Goal: Task Accomplishment & Management: Use online tool/utility

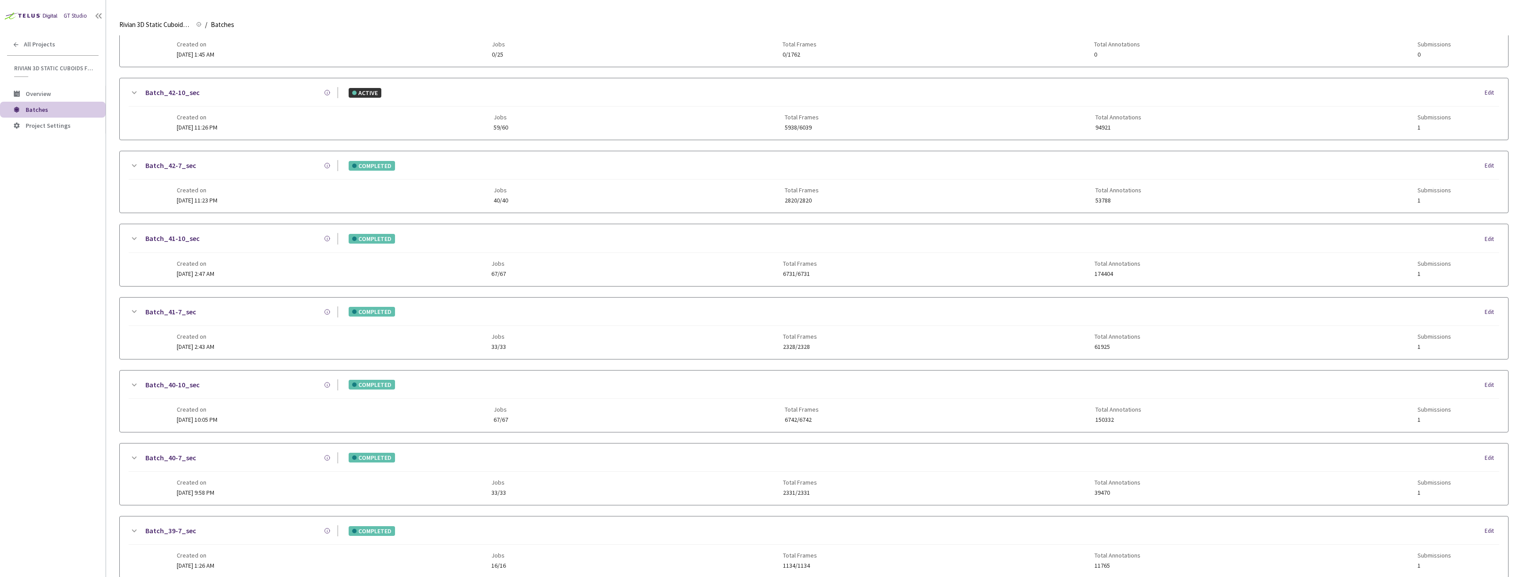
scroll to position [298, 0]
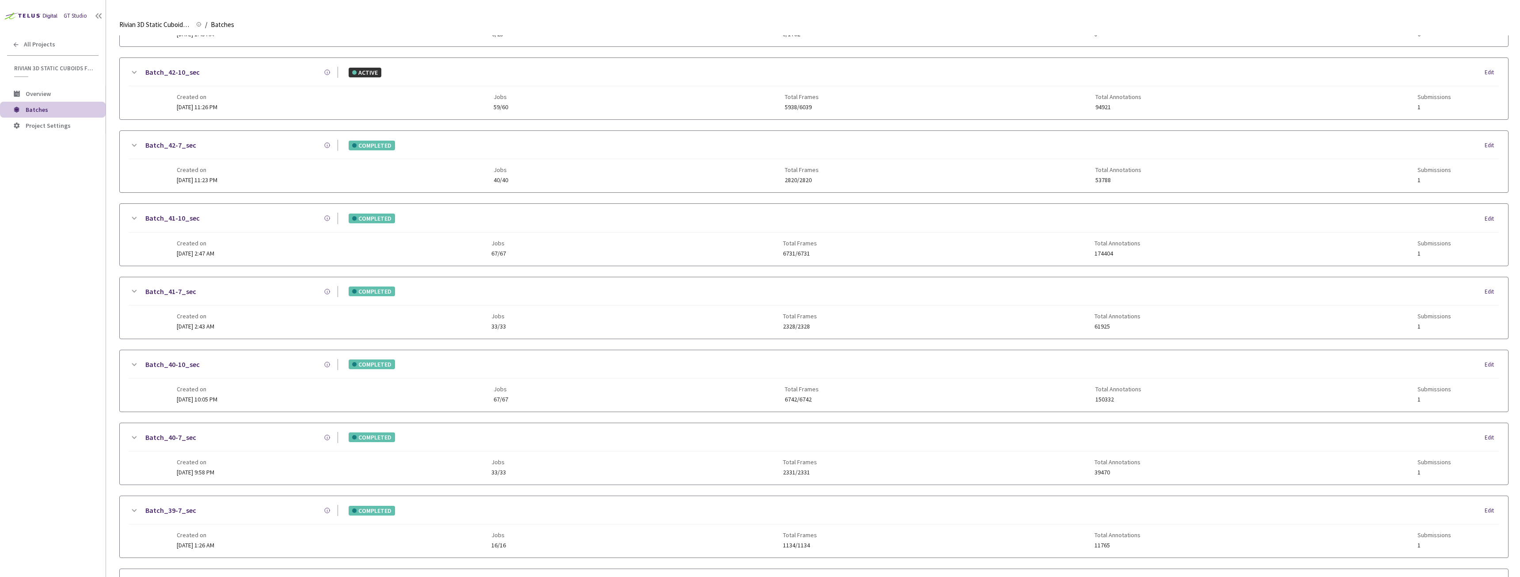
click at [214, 322] on span "24 Sep, 2025 at 2:43 AM" at bounding box center [196, 326] width 38 height 8
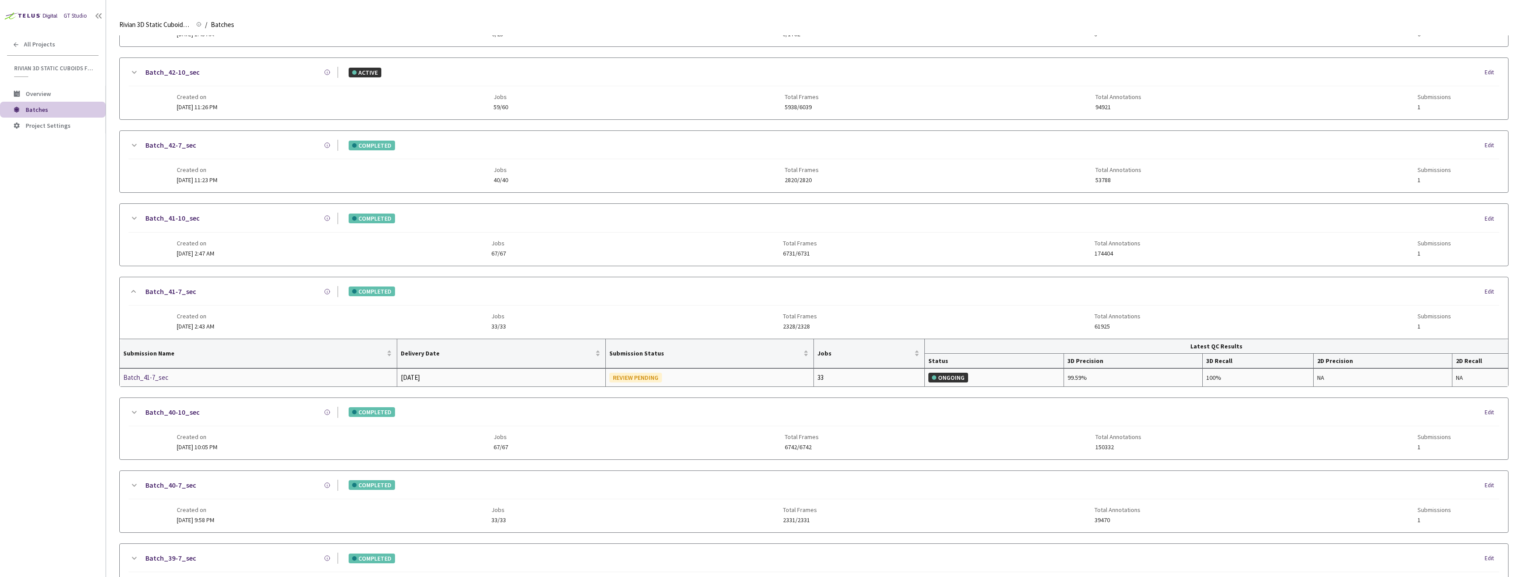
click at [160, 374] on div "Batch_41-7_sec" at bounding box center [170, 377] width 94 height 11
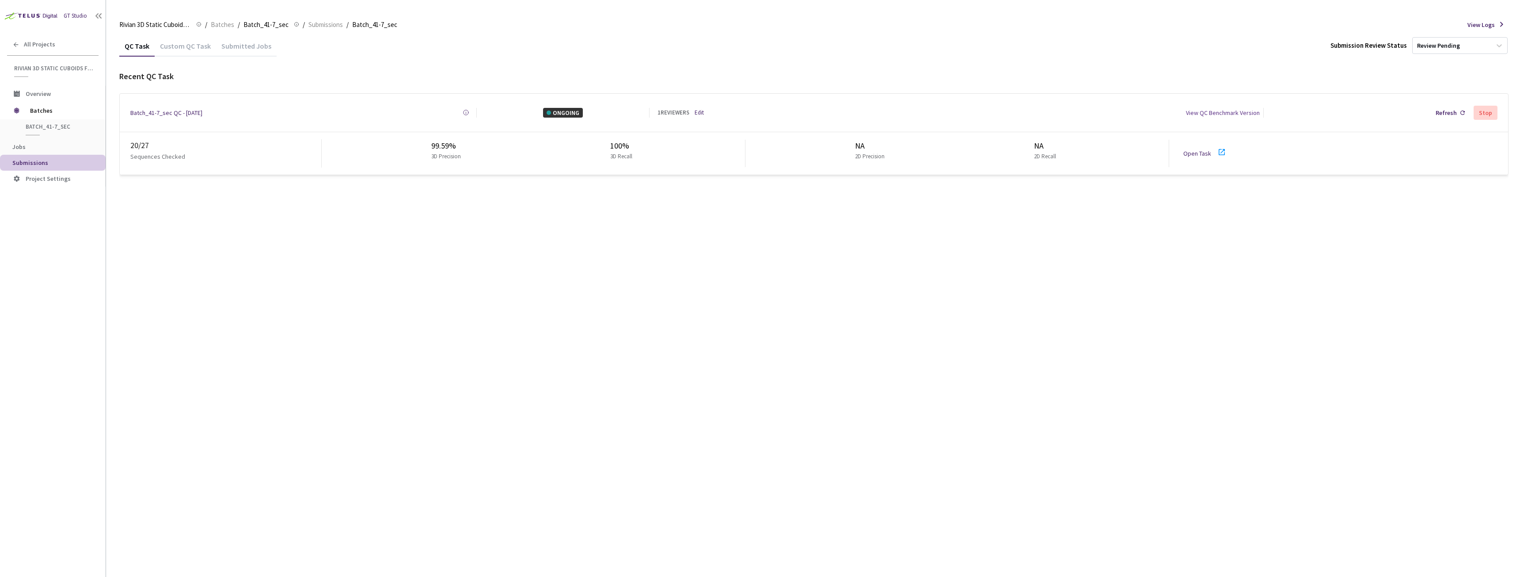
click at [702, 111] on link "Edit" at bounding box center [699, 112] width 9 height 9
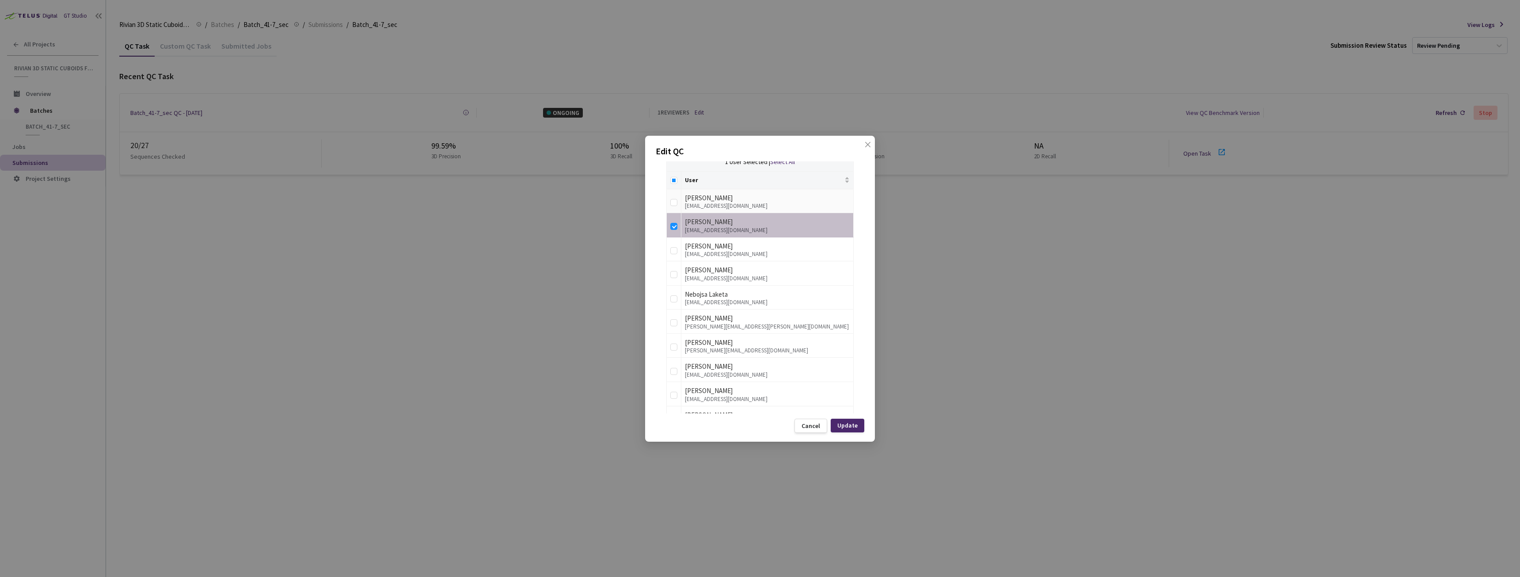
scroll to position [221, 0]
click at [675, 214] on label at bounding box center [673, 217] width 7 height 12
click at [675, 215] on input "checkbox" at bounding box center [673, 218] width 7 height 7
checkbox input "false"
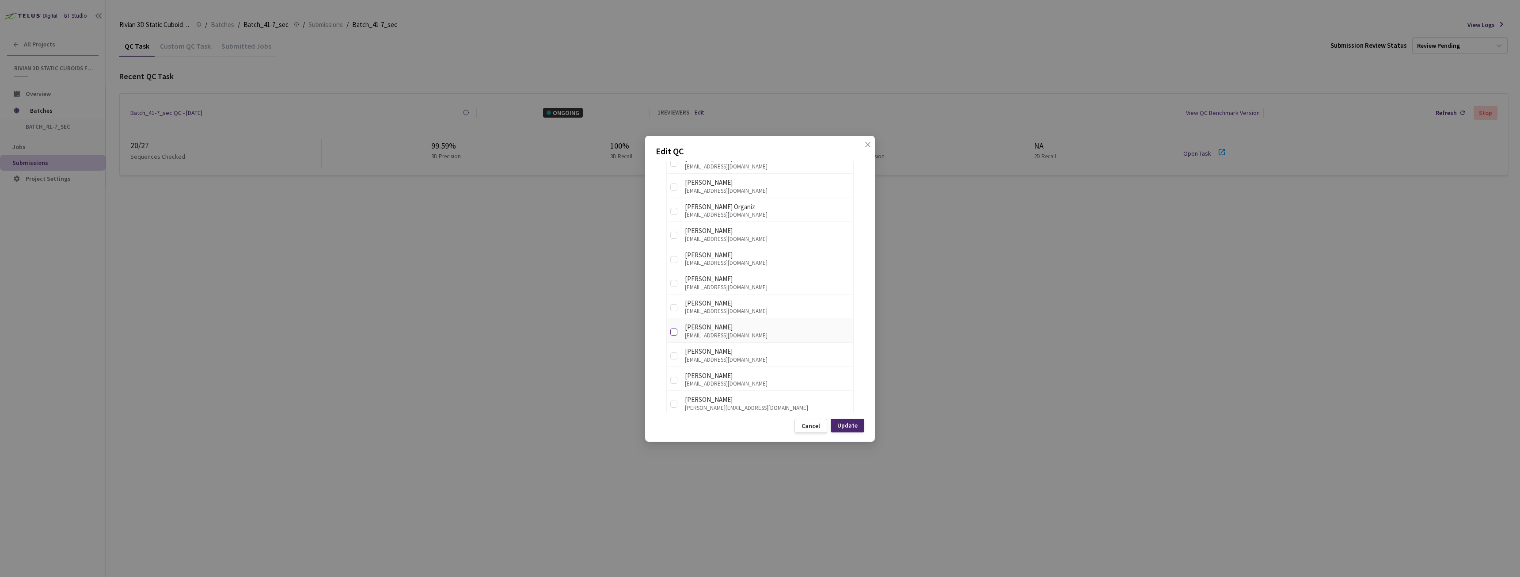
click at [674, 336] on label at bounding box center [673, 330] width 7 height 12
click at [674, 335] on input "checkbox" at bounding box center [673, 331] width 7 height 7
checkbox input "true"
click at [859, 425] on div "Update" at bounding box center [848, 425] width 34 height 14
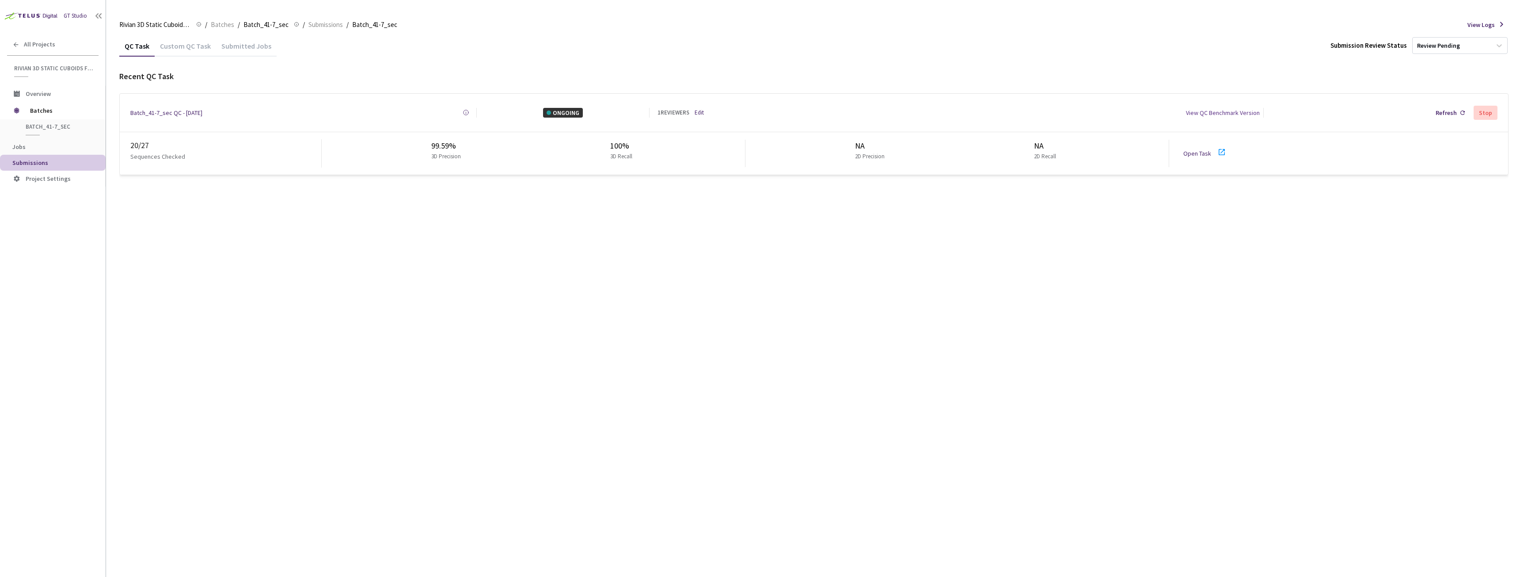
click at [1219, 151] on icon at bounding box center [1222, 152] width 6 height 6
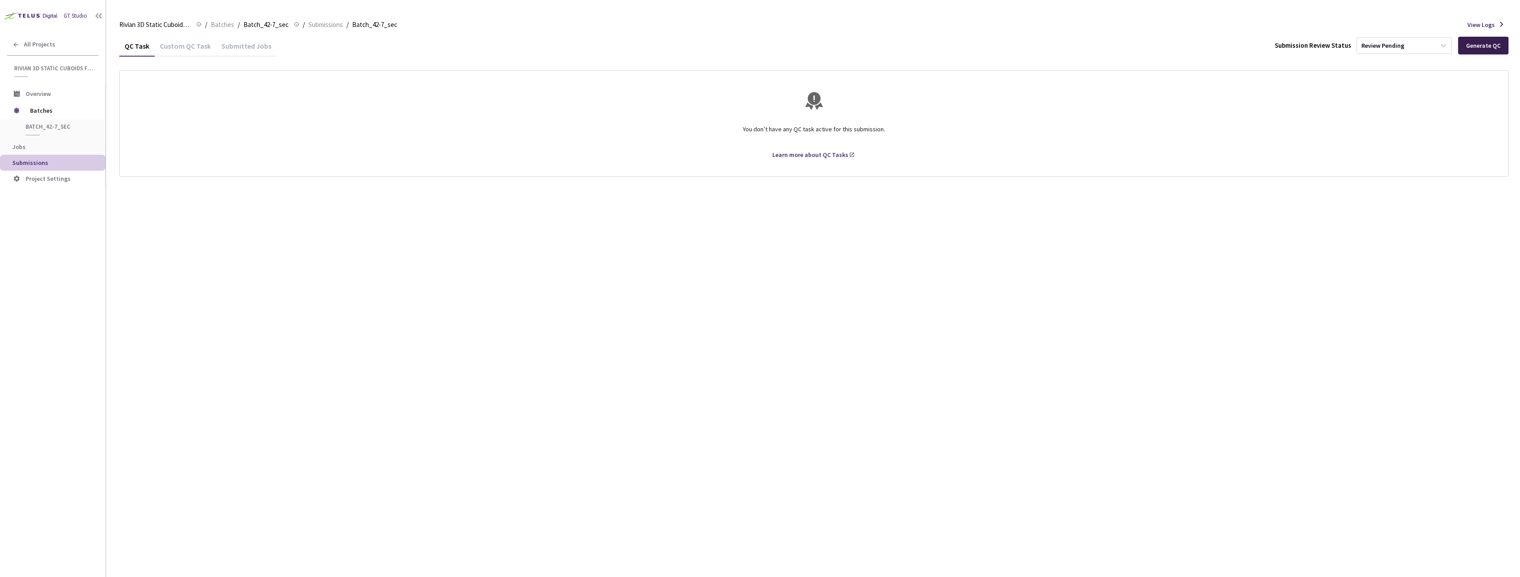
click at [1481, 48] on div "Generate QC" at bounding box center [1483, 45] width 34 height 7
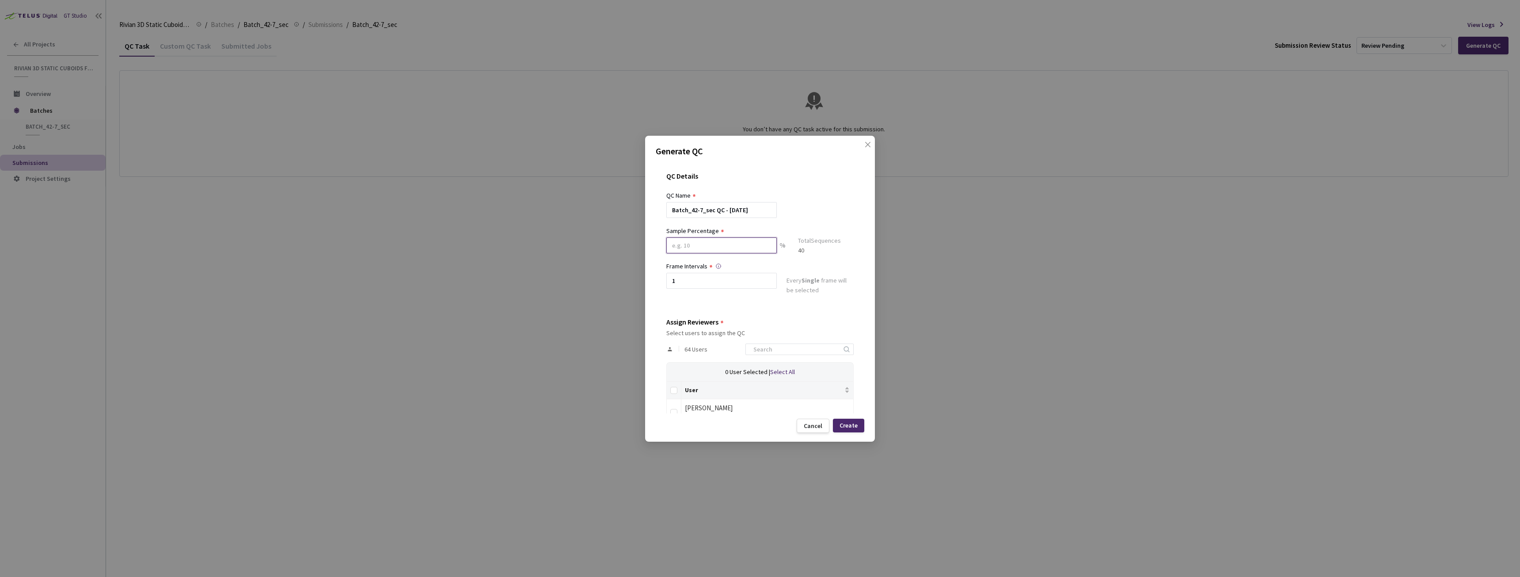
click at [698, 245] on input at bounding box center [721, 245] width 110 height 16
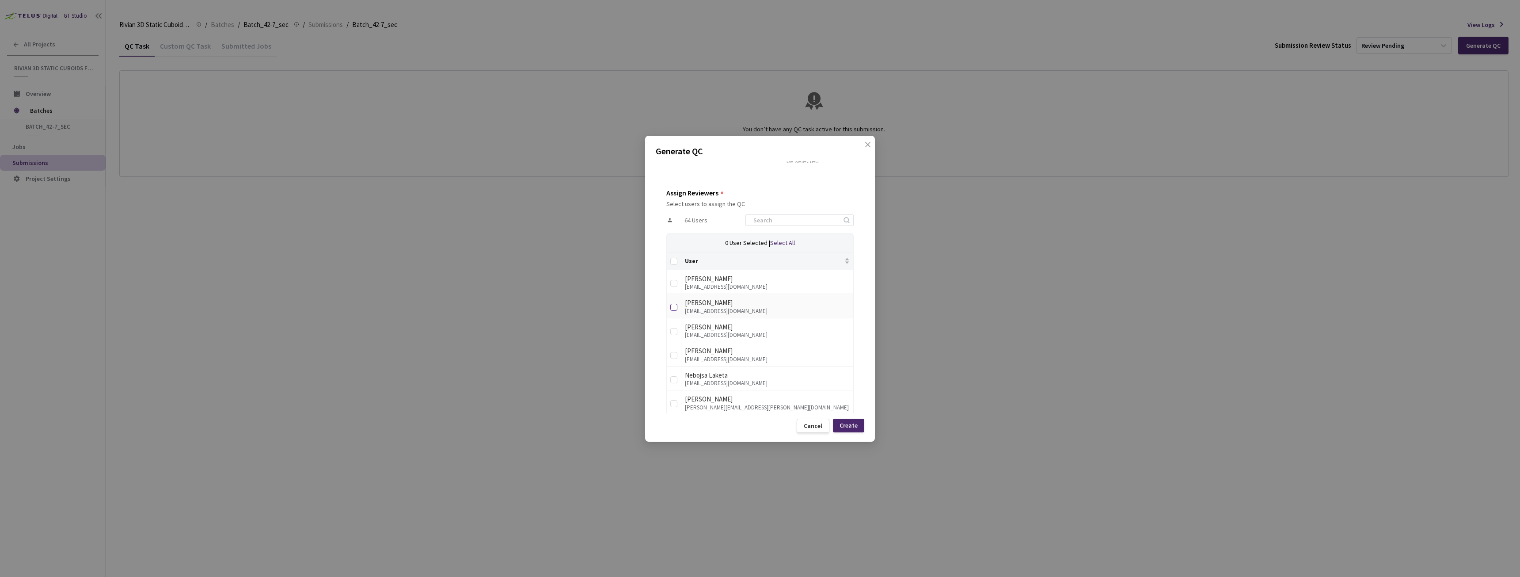
type input "80"
click at [675, 308] on input "checkbox" at bounding box center [673, 307] width 7 height 7
checkbox input "true"
click at [673, 329] on input "checkbox" at bounding box center [673, 327] width 7 height 7
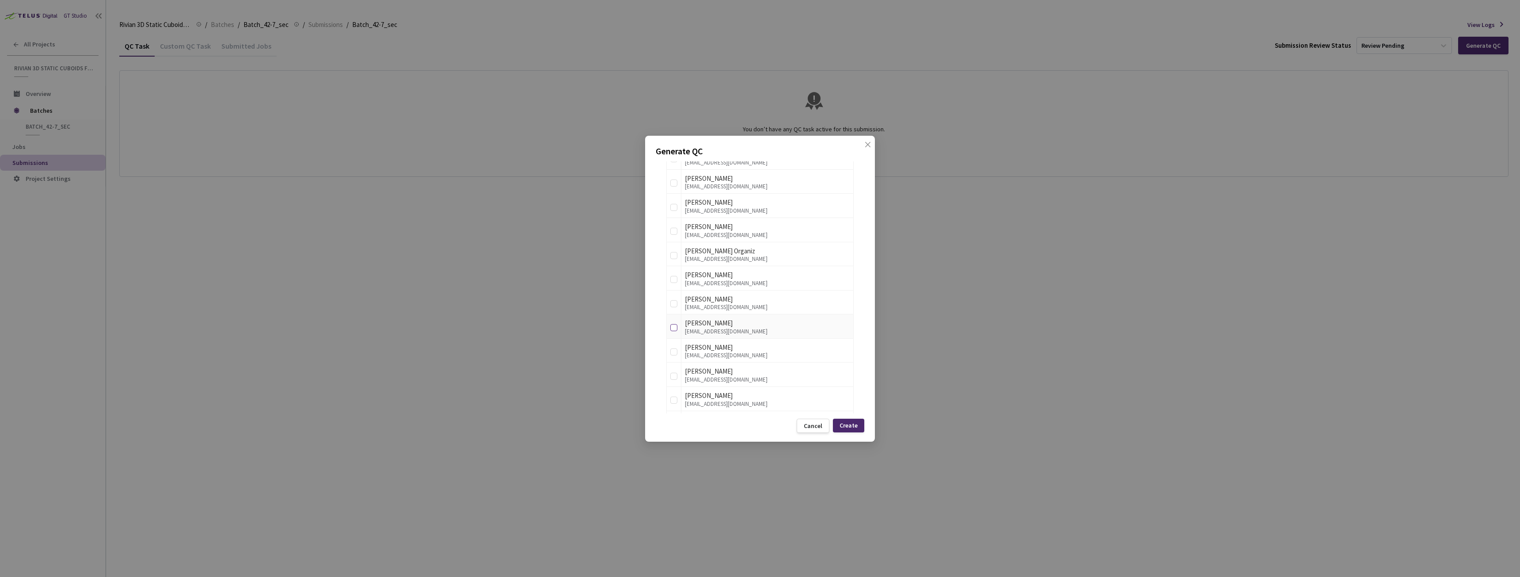
checkbox input "true"
click at [673, 329] on input "checkbox" at bounding box center [673, 331] width 7 height 7
checkbox input "true"
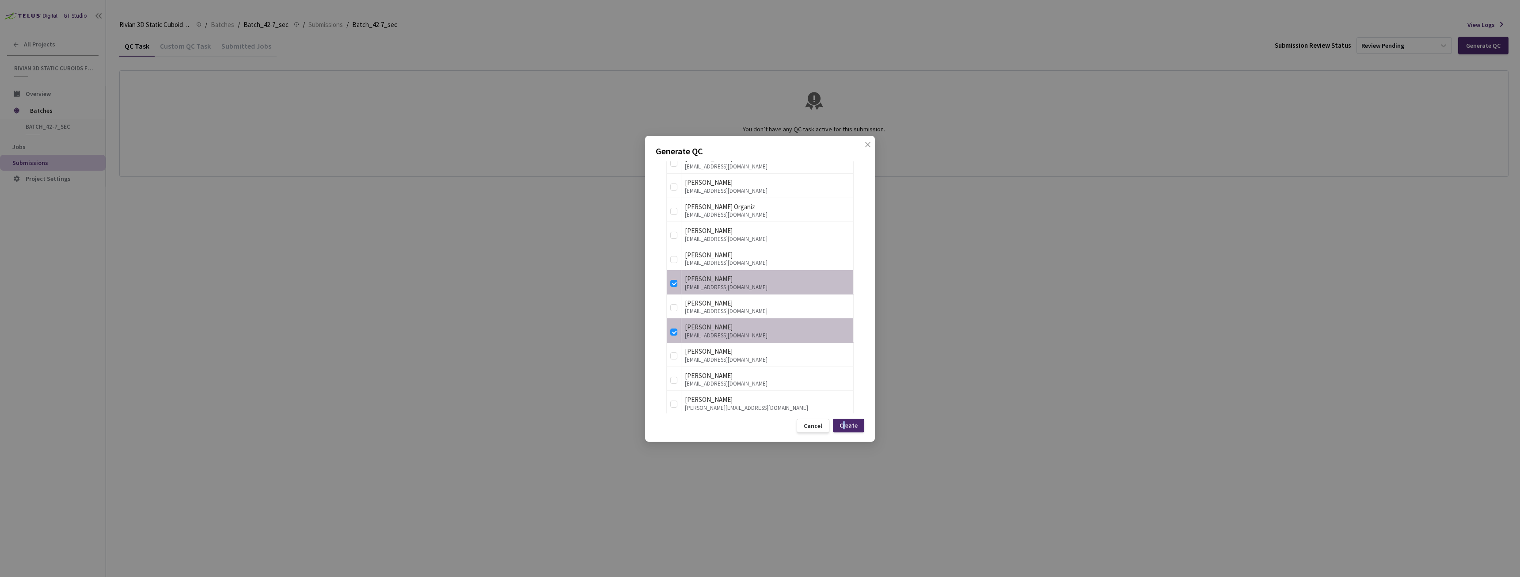
click at [845, 419] on div "Create" at bounding box center [848, 425] width 31 height 14
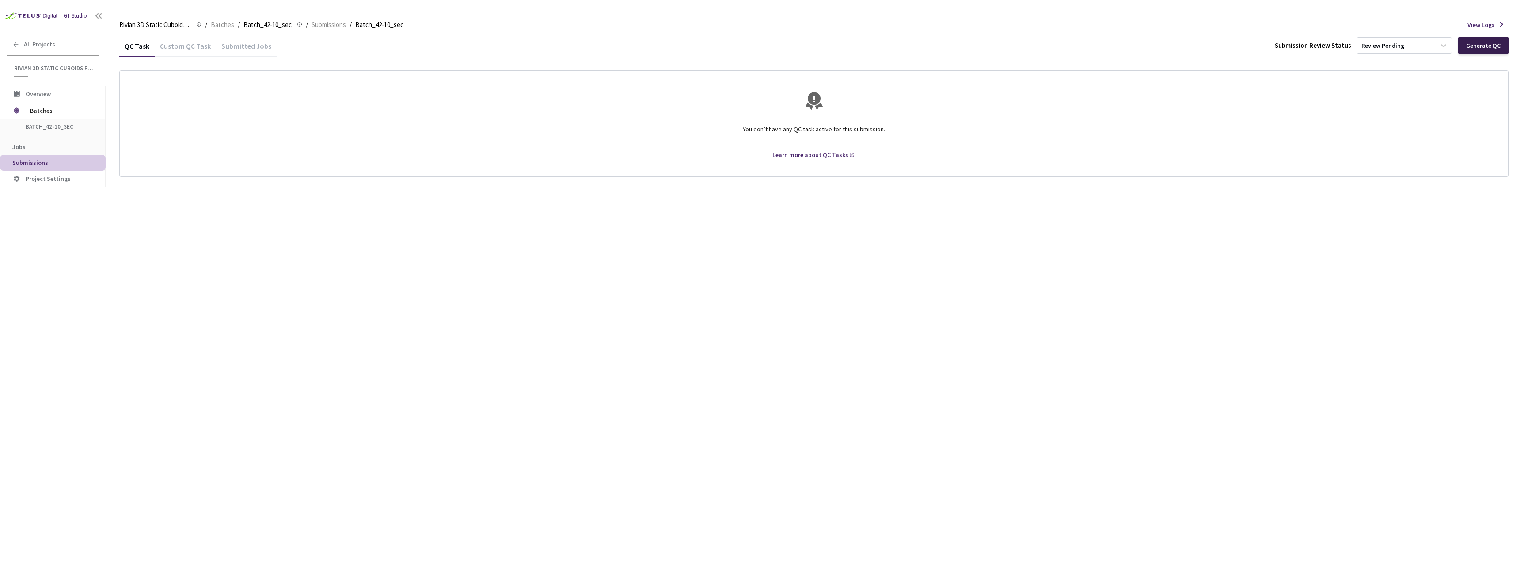
click at [1483, 53] on div "Generate QC" at bounding box center [1483, 46] width 50 height 18
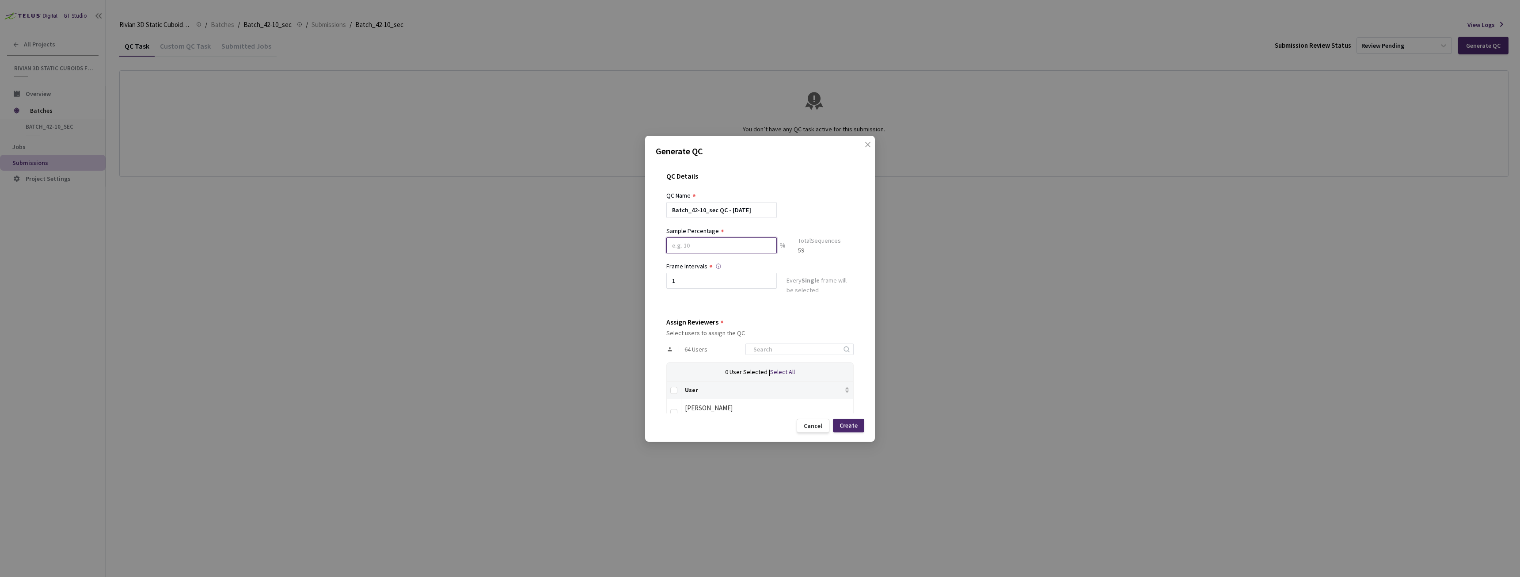
click at [725, 245] on input at bounding box center [721, 245] width 110 height 16
type input "80"
click at [771, 353] on input at bounding box center [795, 352] width 94 height 11
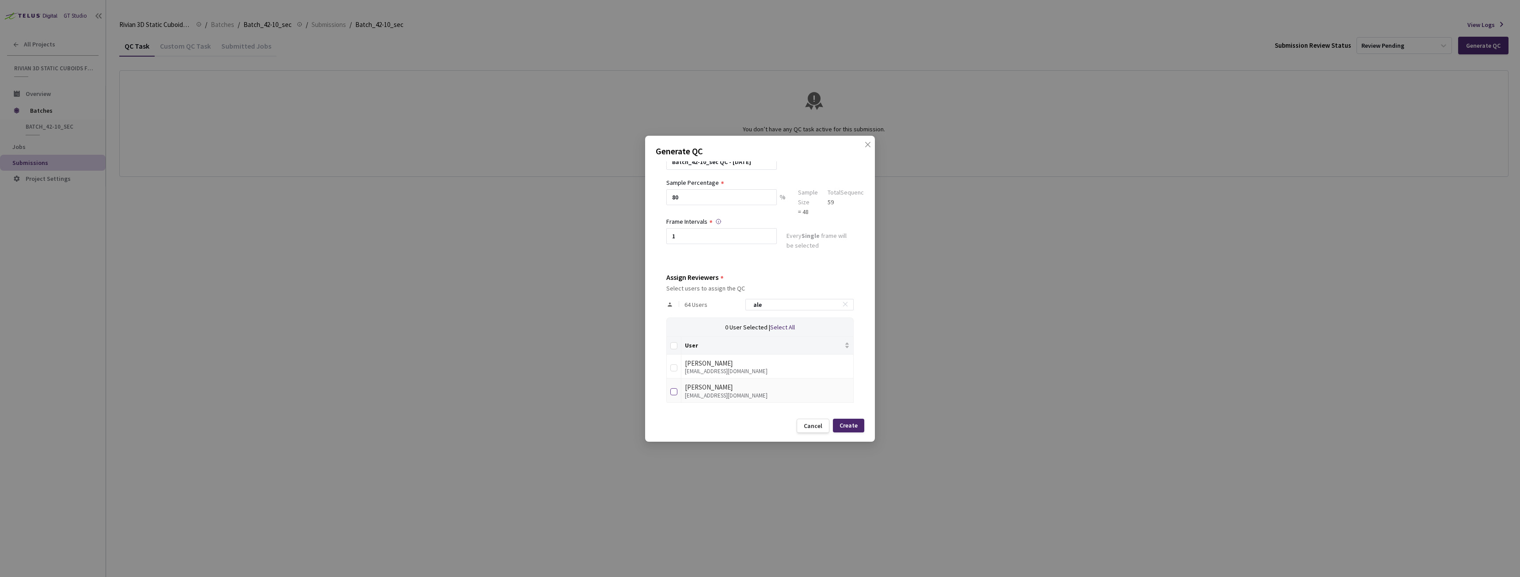
type input "ale"
click at [676, 392] on input "checkbox" at bounding box center [673, 391] width 7 height 7
checkbox input "true"
click at [783, 308] on input "ale" at bounding box center [795, 304] width 94 height 11
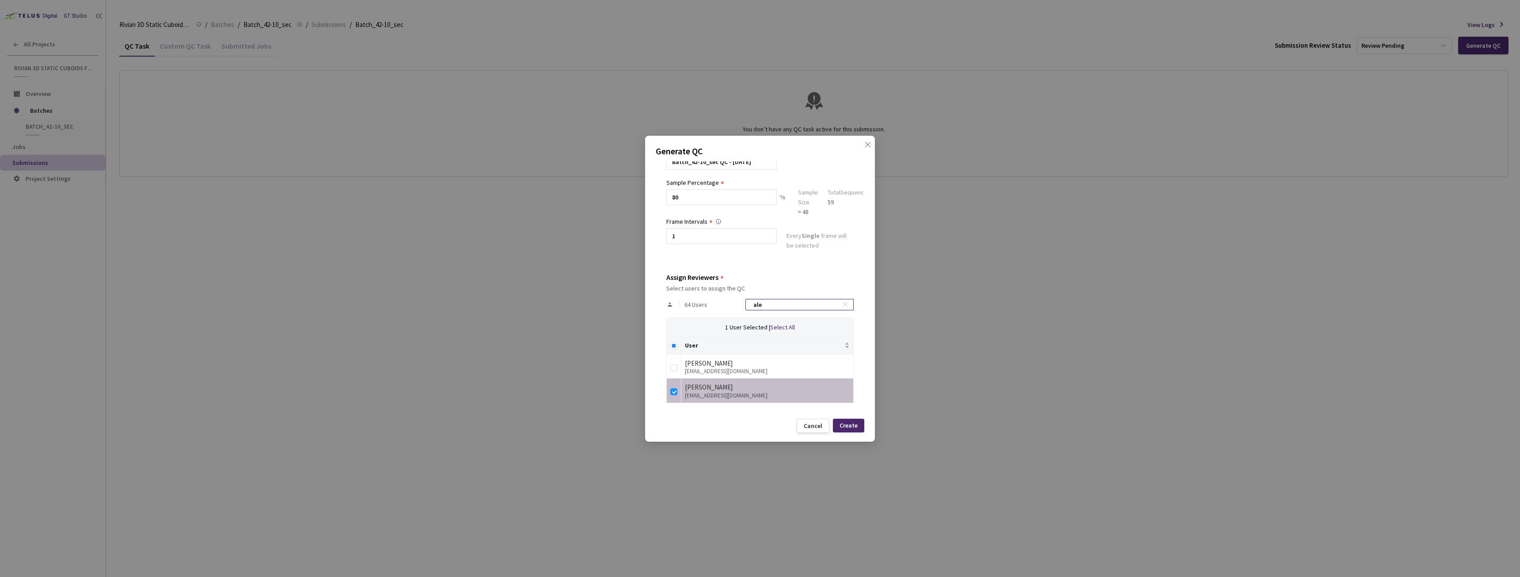
click at [783, 308] on input "ale" at bounding box center [795, 304] width 94 height 11
type input "ma"
click at [672, 391] on input "checkbox" at bounding box center [673, 391] width 7 height 7
checkbox input "true"
click at [777, 306] on input "ma" at bounding box center [795, 304] width 94 height 11
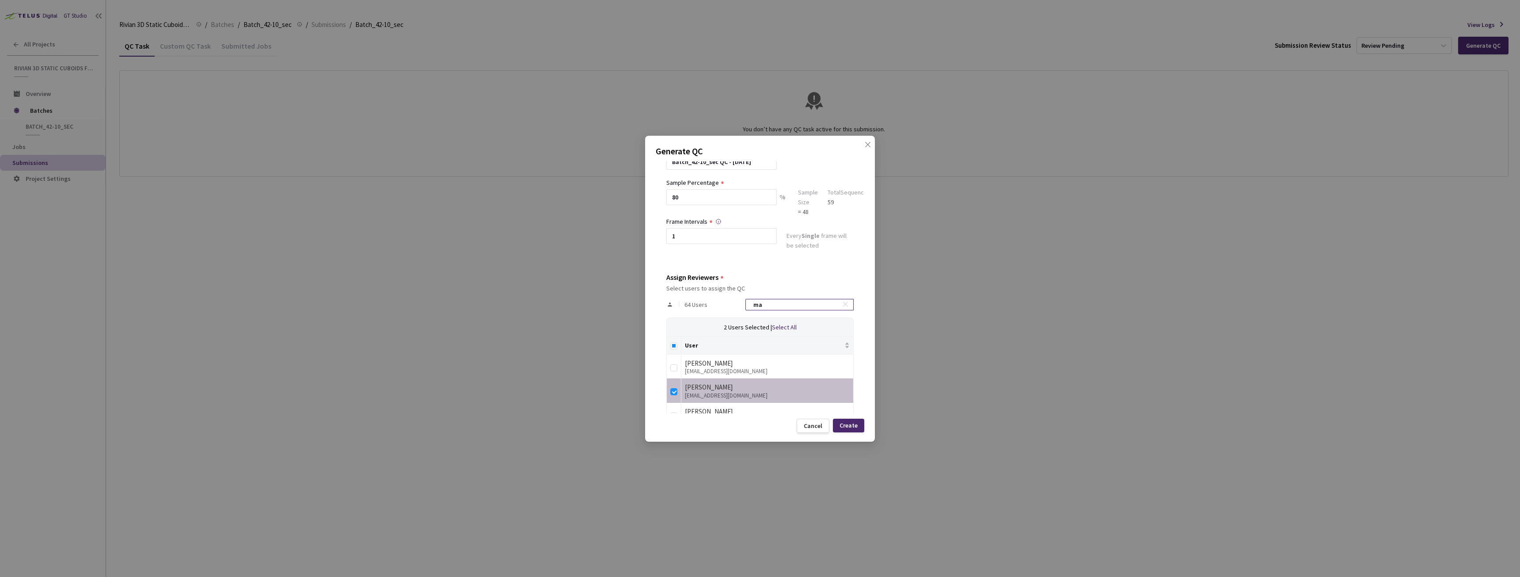
type input "m"
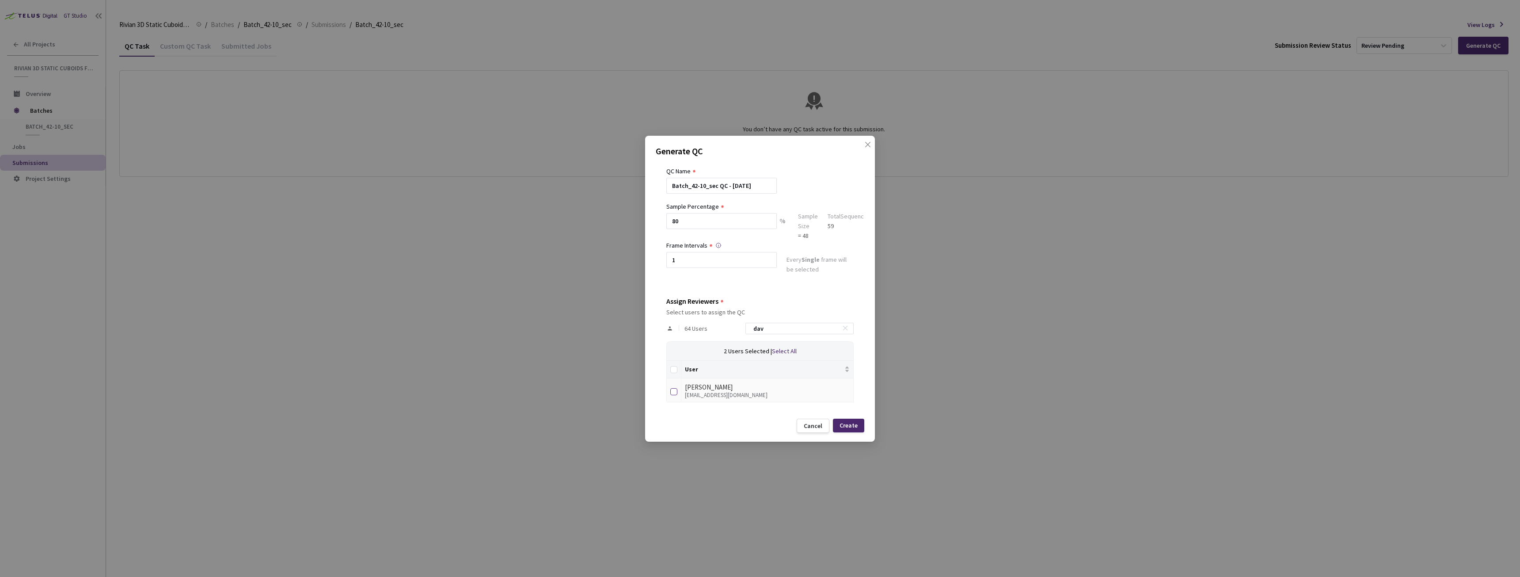
type input "dav"
click at [675, 391] on input "checkbox" at bounding box center [673, 391] width 7 height 7
checkbox input "true"
click at [862, 424] on div "Create" at bounding box center [848, 425] width 31 height 14
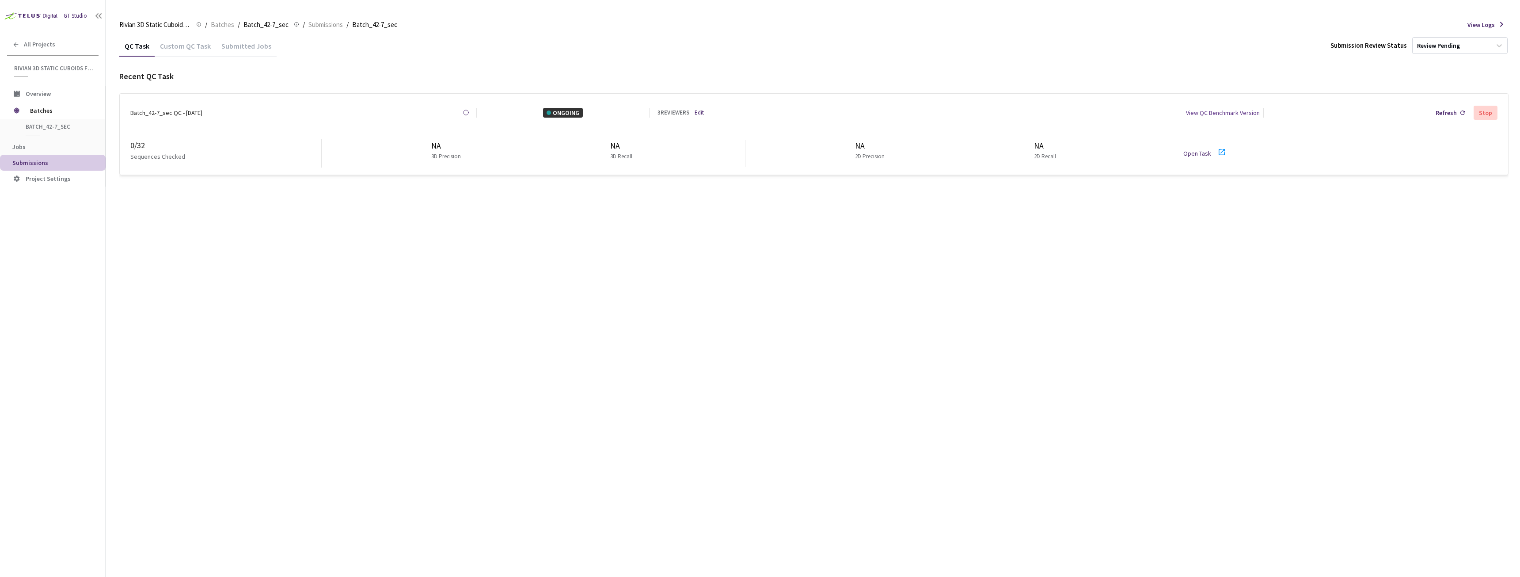
click at [1220, 151] on icon at bounding box center [1221, 152] width 11 height 11
click at [540, 305] on div "QC Task Custom QC Task Submitted Jobs Submission Review Status Review Pending R…" at bounding box center [813, 305] width 1389 height 541
